Goal: Transaction & Acquisition: Purchase product/service

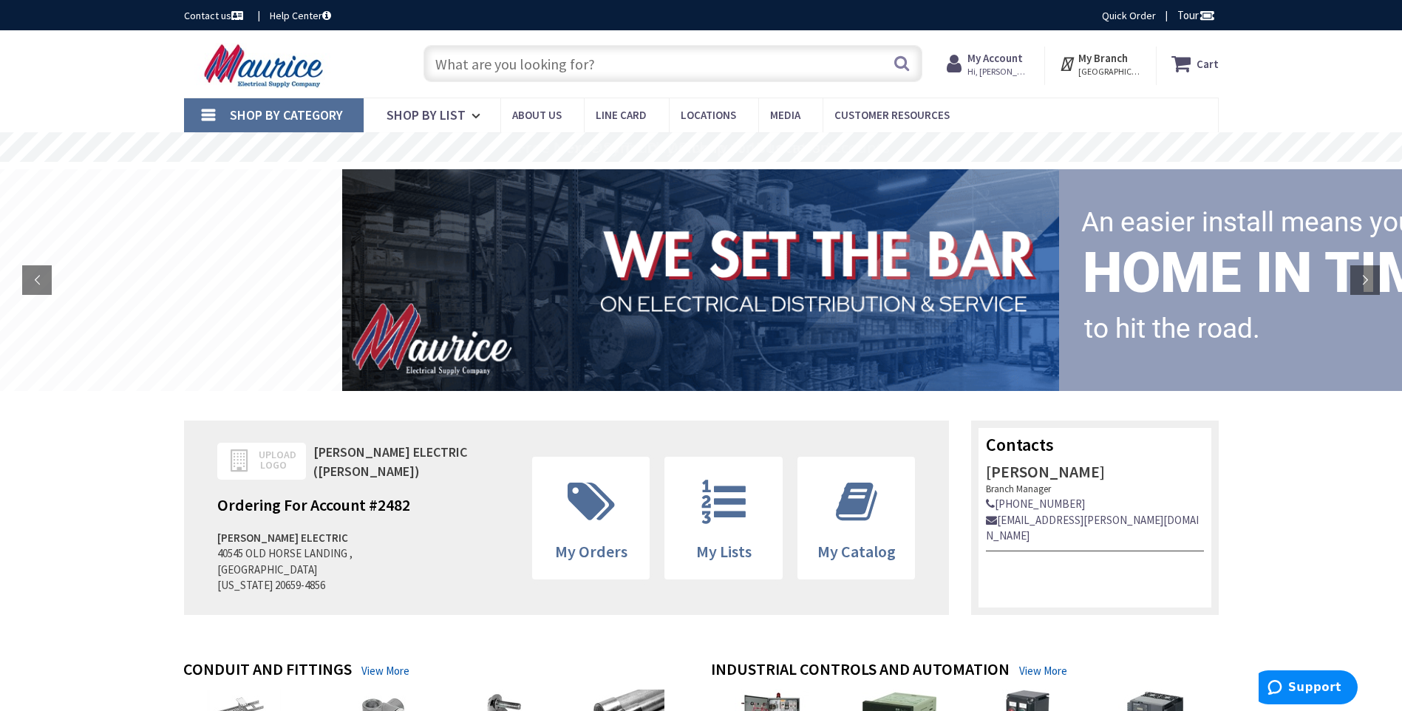
click at [683, 75] on input "text" at bounding box center [672, 63] width 499 height 37
paste input "GSIND 160-1 3" X 3" INTER SPACER"
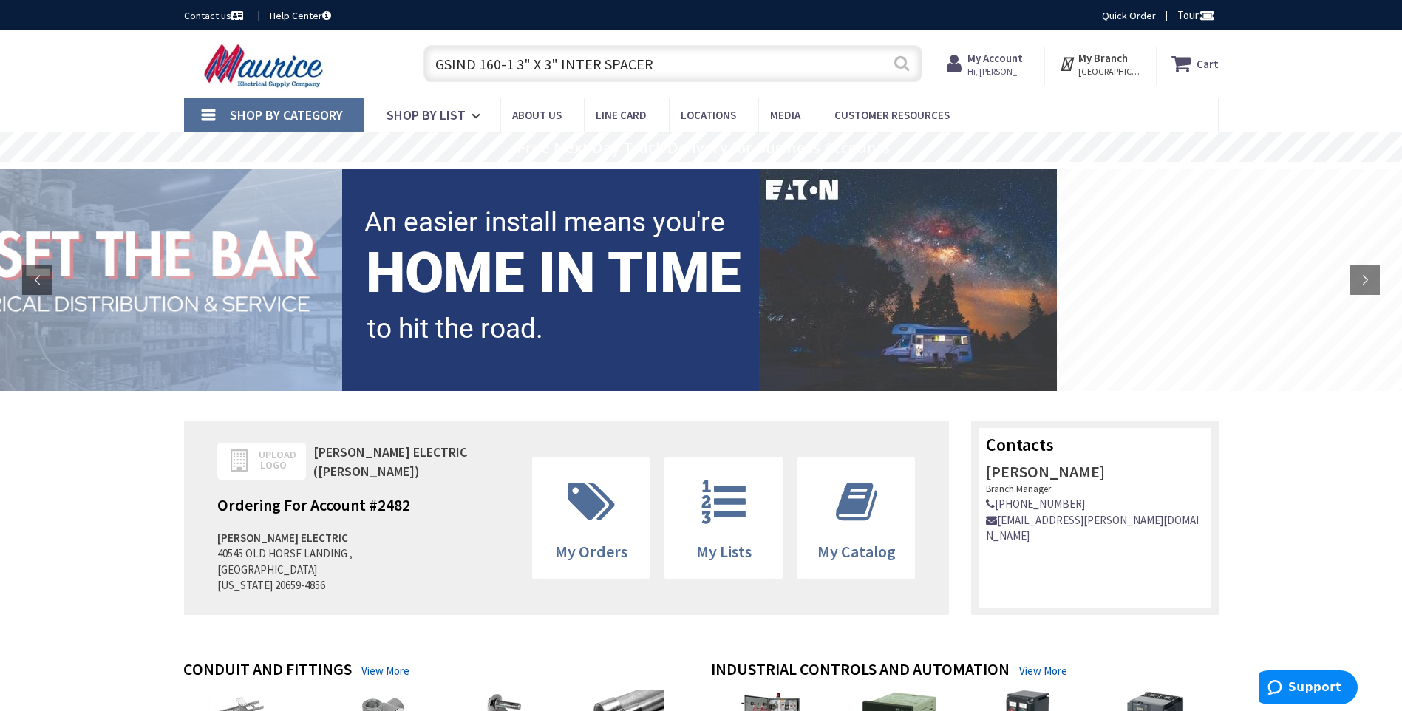
type input "GSIND 160-1 3" X 3" INTER SPACER"
click at [906, 67] on button "Search" at bounding box center [901, 63] width 19 height 33
